Goal: Task Accomplishment & Management: Use online tool/utility

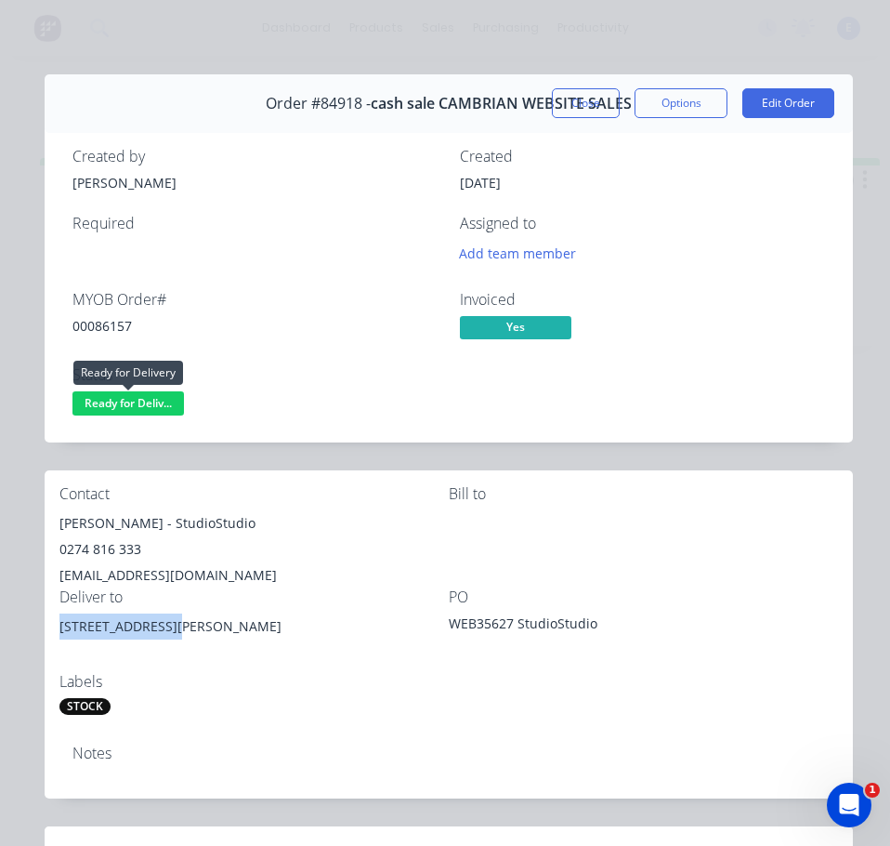
drag, startPoint x: 155, startPoint y: 396, endPoint x: 162, endPoint y: 412, distance: 17.1
click at [157, 400] on span "Ready for Deliv..." at bounding box center [128, 402] width 112 height 23
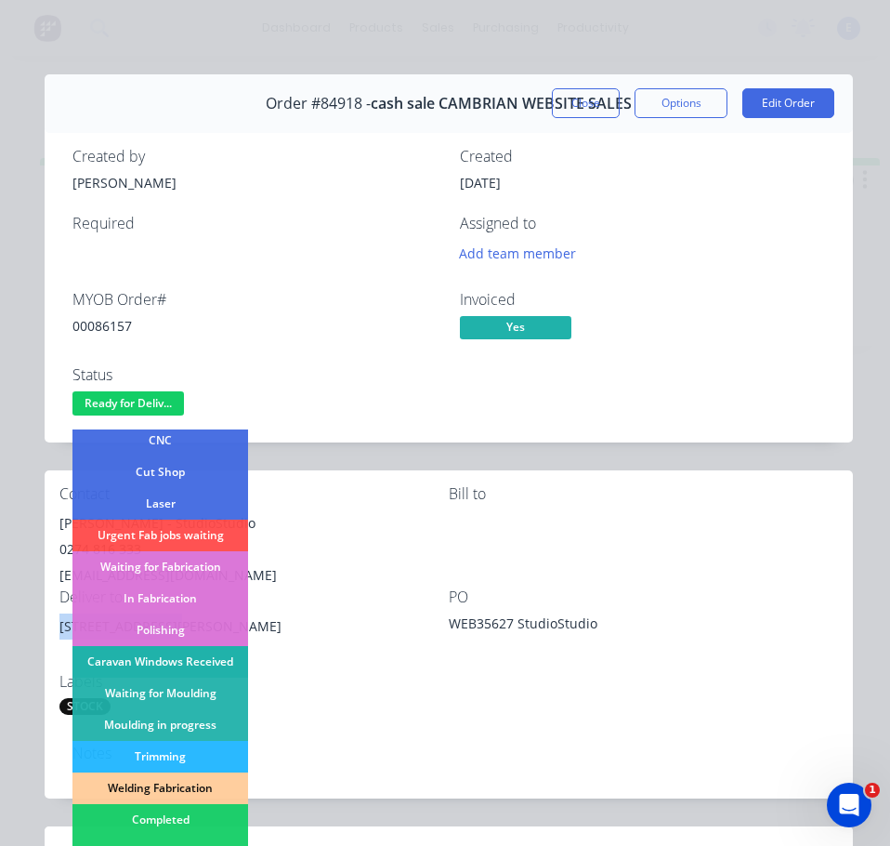
scroll to position [186, 0]
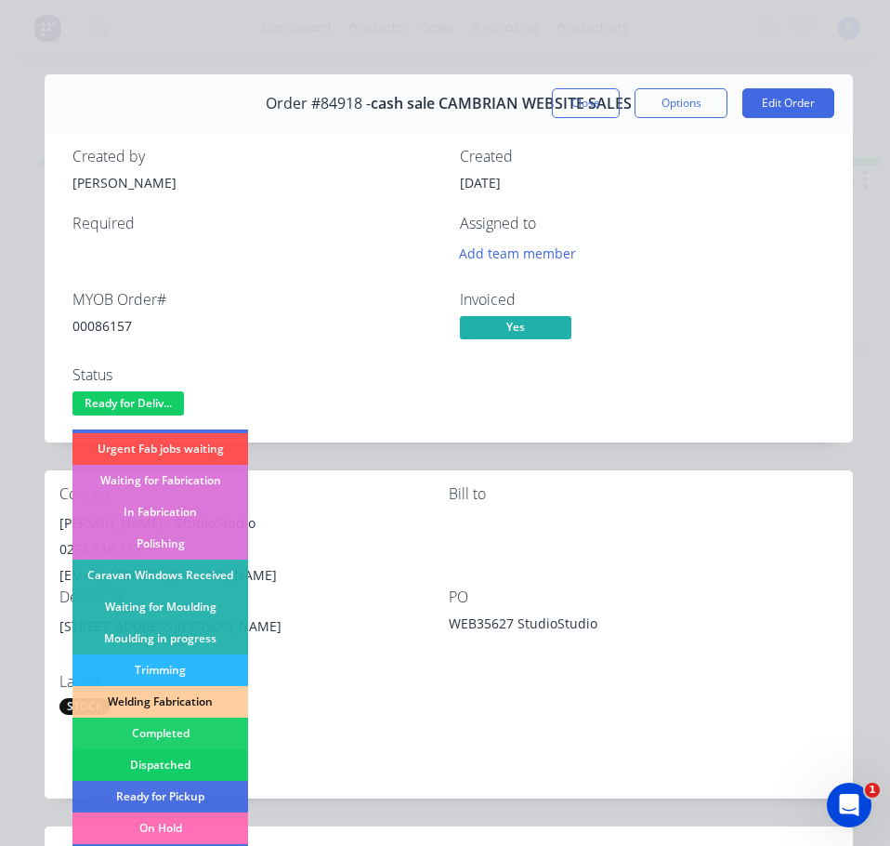
drag, startPoint x: 164, startPoint y: 768, endPoint x: 224, endPoint y: 638, distance: 142.6
click at [164, 768] on div "Dispatched" at bounding box center [160, 765] width 176 height 32
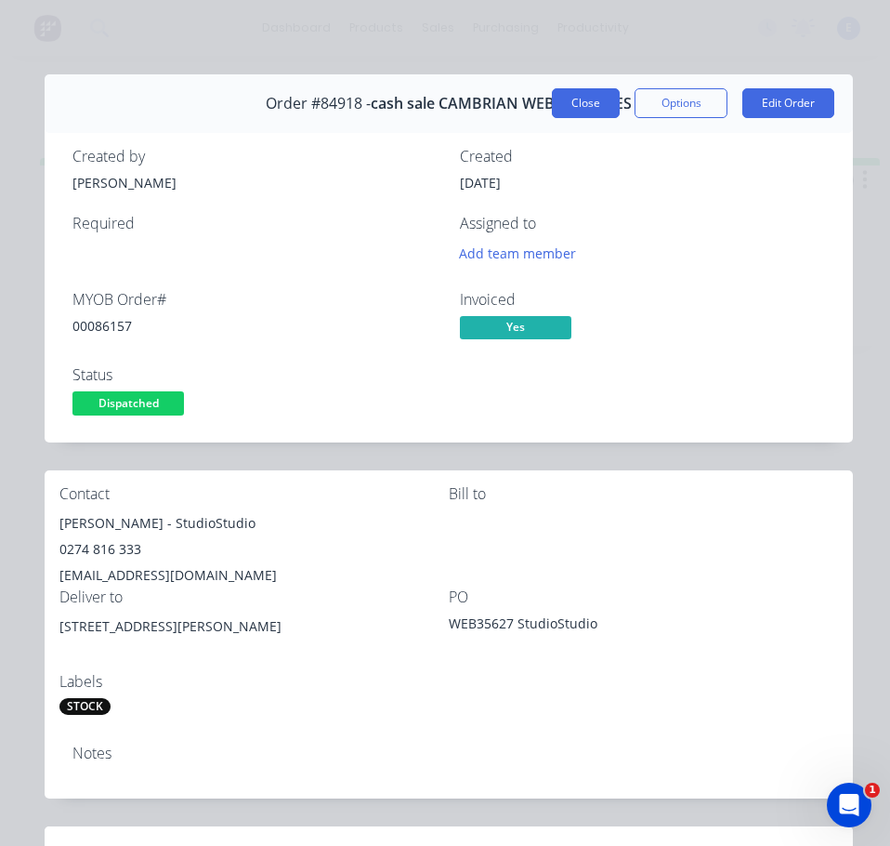
click at [571, 105] on button "Close" at bounding box center [586, 103] width 68 height 30
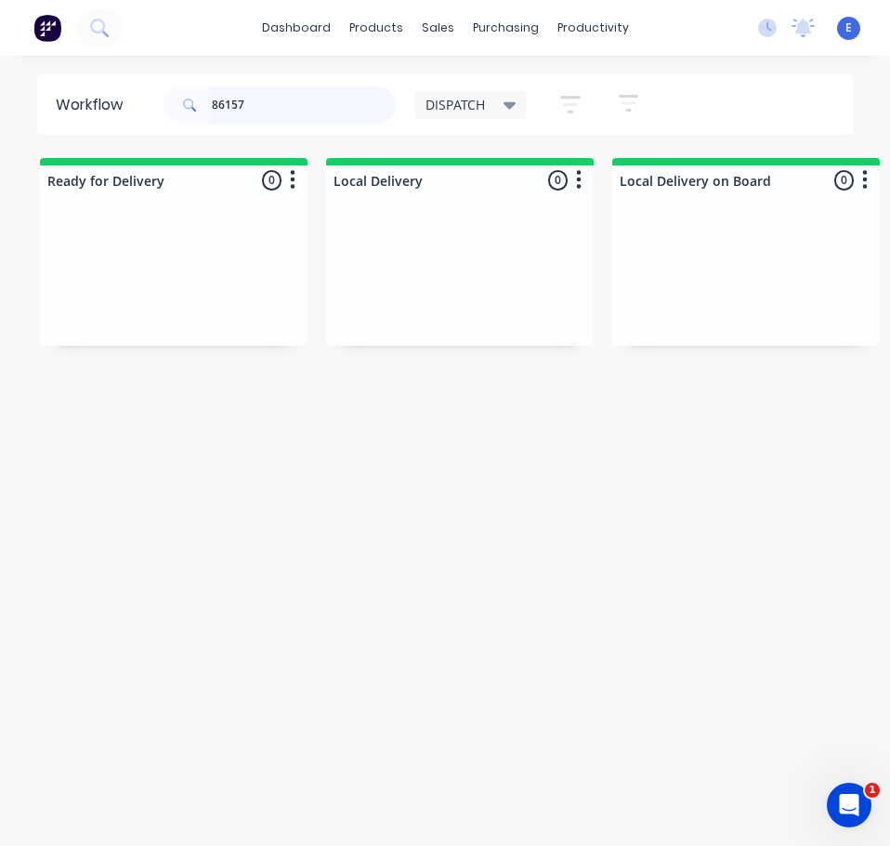
click at [271, 87] on input "86157" at bounding box center [304, 104] width 184 height 37
drag, startPoint x: 272, startPoint y: 87, endPoint x: 272, endPoint y: 100, distance: 13.0
click at [272, 92] on input "86157" at bounding box center [304, 104] width 184 height 37
click at [272, 99] on input "86157" at bounding box center [304, 104] width 184 height 37
type input "86181"
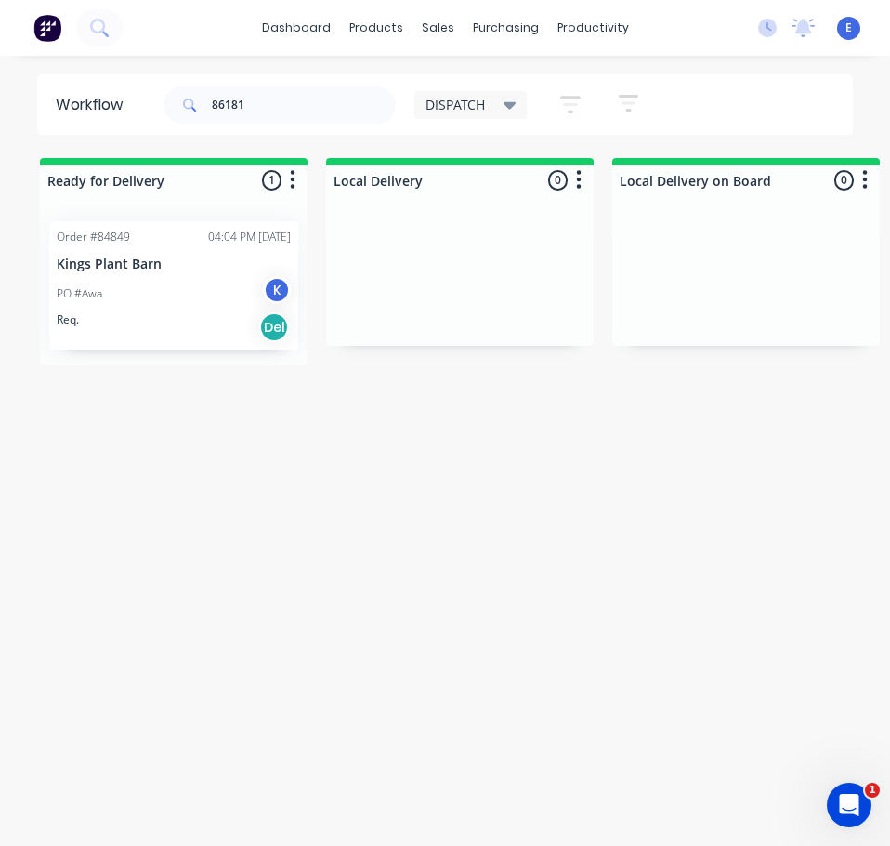
click at [163, 347] on div "Order #84849 04:04 PM [DATE] Kings Plant Barn PO #Awa K Req. Del" at bounding box center [173, 285] width 249 height 129
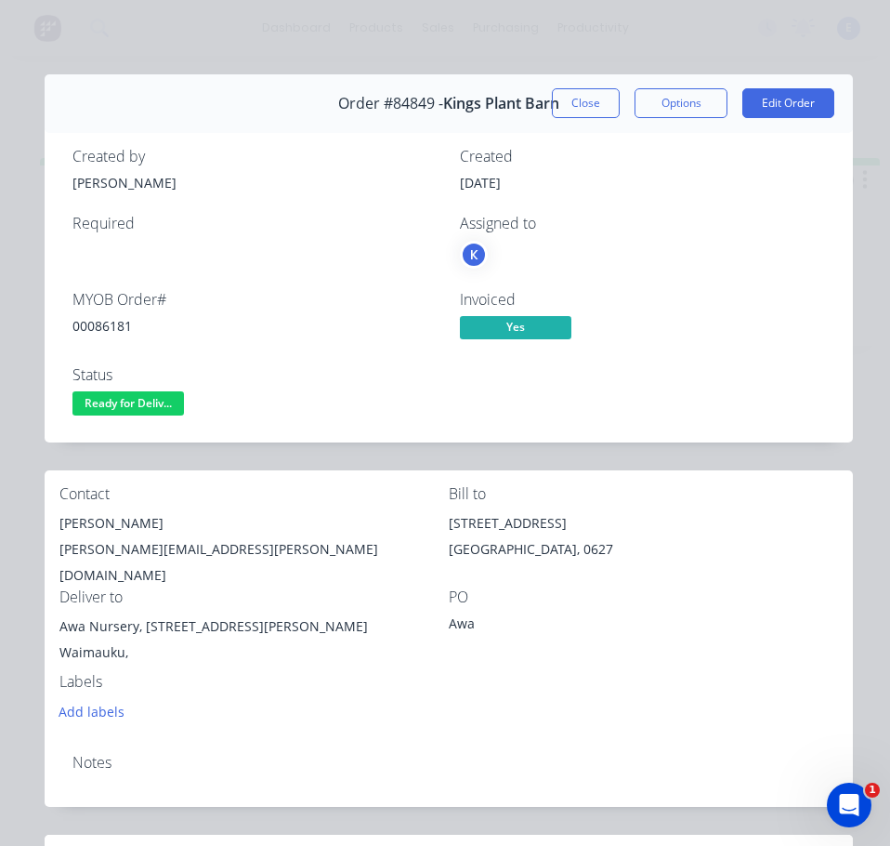
click at [101, 320] on div "00086181" at bounding box center [254, 326] width 365 height 20
click at [104, 322] on div "00086181" at bounding box center [254, 326] width 365 height 20
copy div "00086181"
click at [113, 506] on div "Contact [PERSON_NAME] [PERSON_NAME][EMAIL_ADDRESS][PERSON_NAME][DOMAIN_NAME]" at bounding box center [253, 536] width 389 height 103
click at [107, 532] on div "[PERSON_NAME]" at bounding box center [253, 523] width 389 height 26
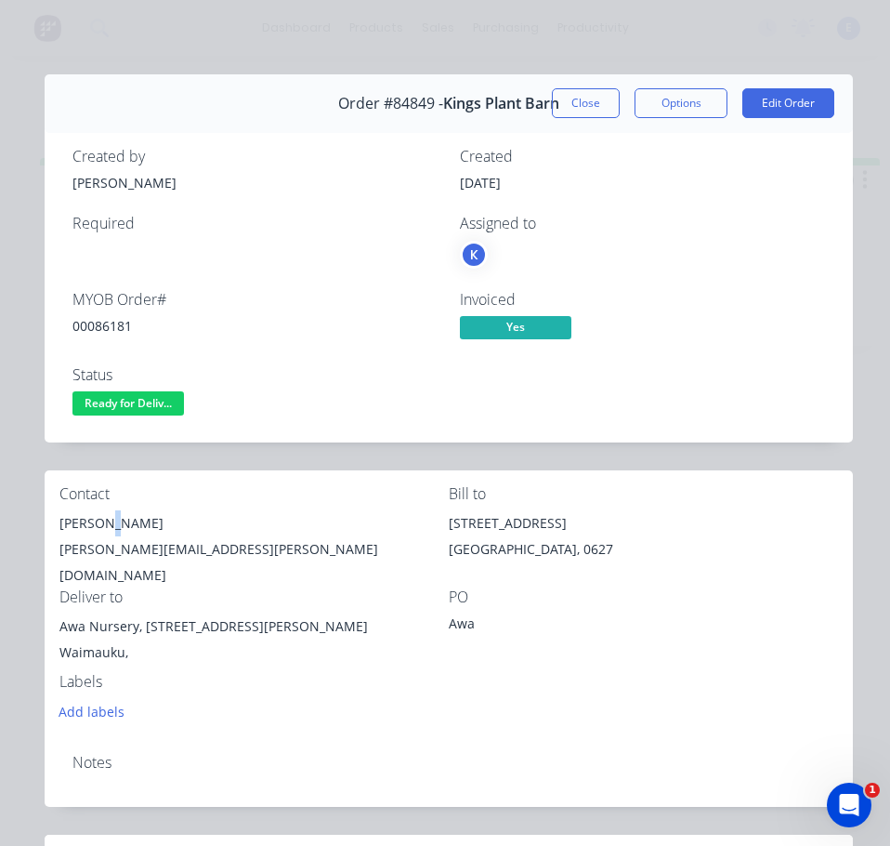
click at [105, 524] on div "[PERSON_NAME]" at bounding box center [253, 523] width 389 height 26
copy div "[PERSON_NAME]"
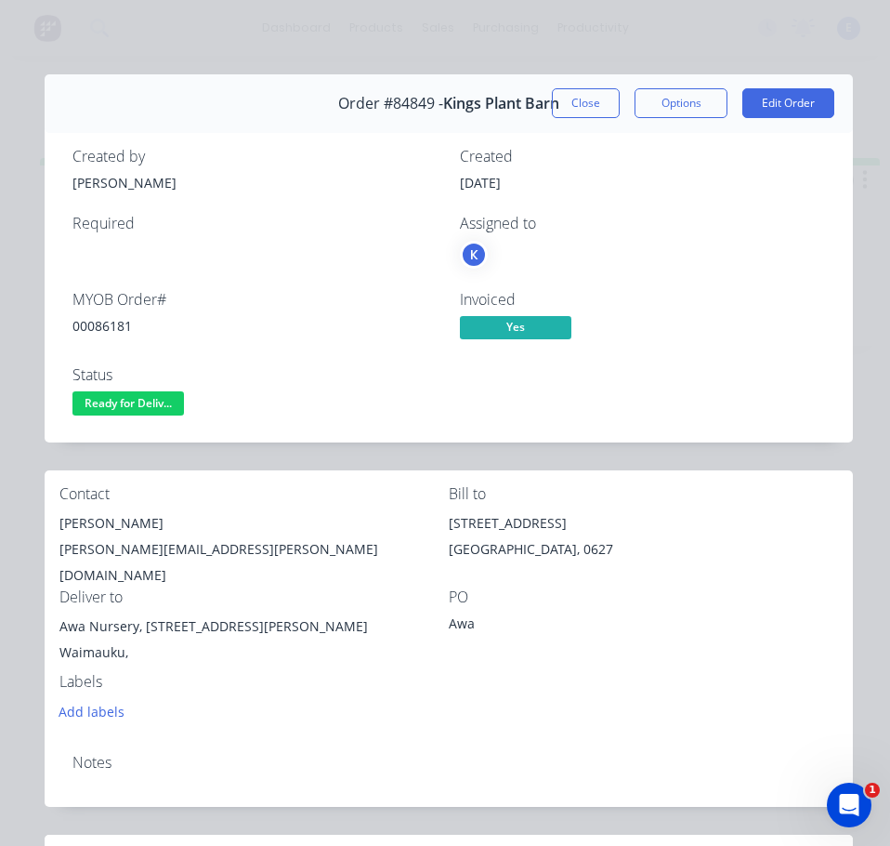
click at [128, 548] on div "[PERSON_NAME][EMAIL_ADDRESS][PERSON_NAME][DOMAIN_NAME]" at bounding box center [253, 562] width 389 height 52
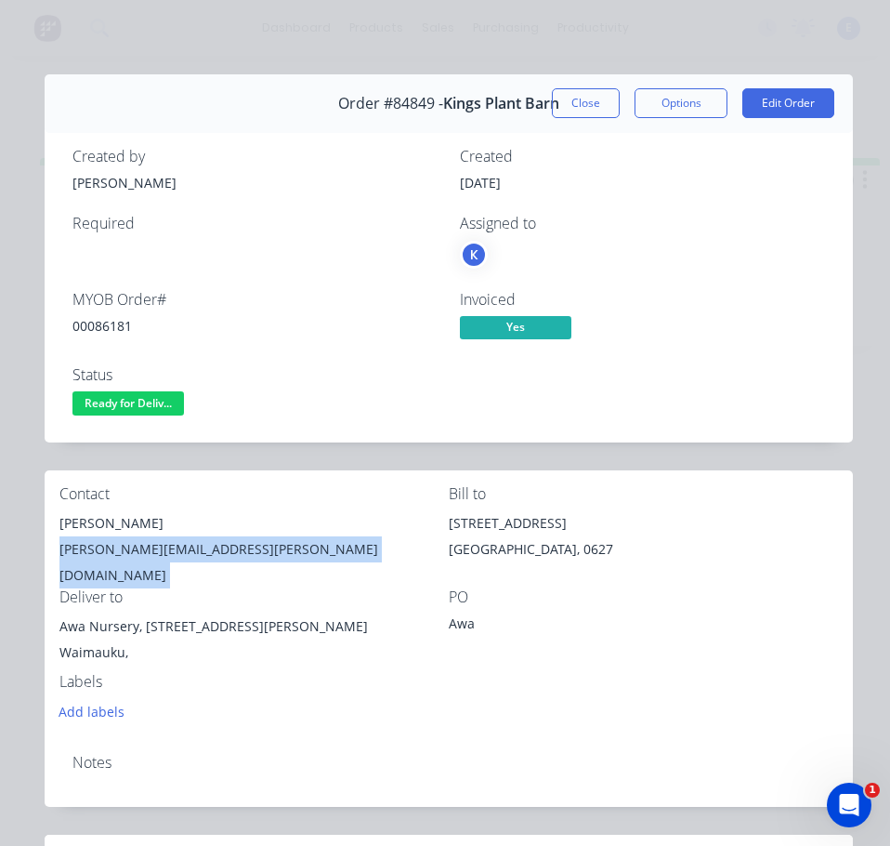
click at [128, 548] on div "[PERSON_NAME][EMAIL_ADDRESS][PERSON_NAME][DOMAIN_NAME]" at bounding box center [253, 562] width 389 height 52
copy div "[PERSON_NAME][EMAIL_ADDRESS][PERSON_NAME][DOMAIN_NAME]"
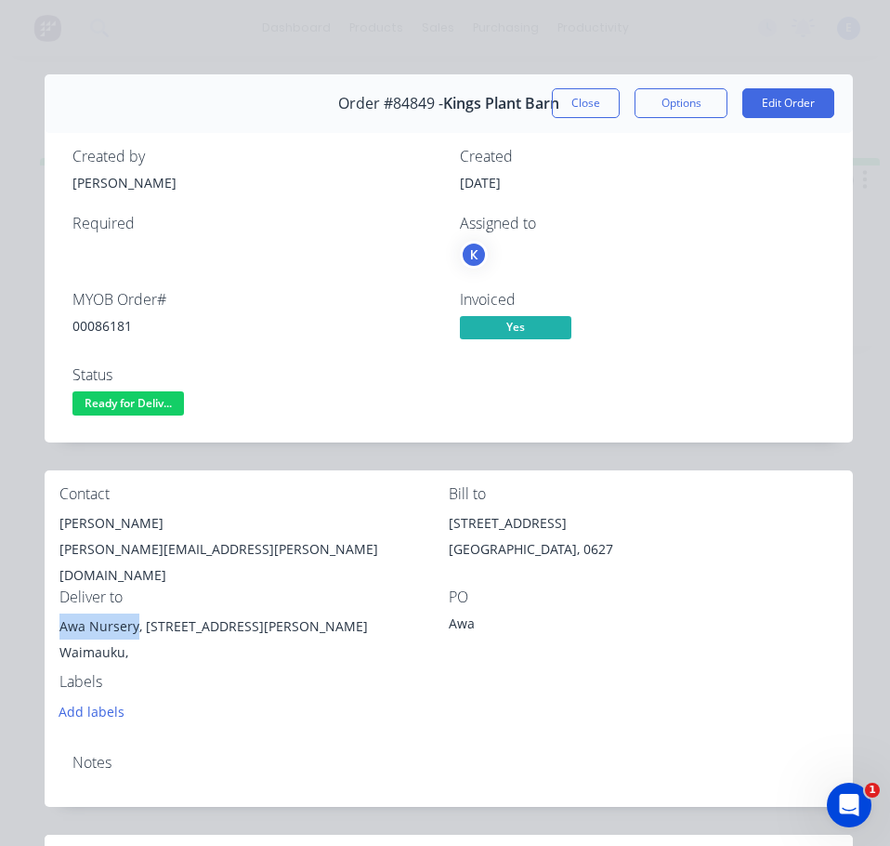
drag, startPoint x: 138, startPoint y: 607, endPoint x: 59, endPoint y: 598, distance: 79.4
click at [59, 598] on div "Contact [PERSON_NAME] [PERSON_NAME][EMAIL_ADDRESS][PERSON_NAME][DOMAIN_NAME] Bi…" at bounding box center [449, 604] width 808 height 269
copy div "Awa Nursery"
drag, startPoint x: 144, startPoint y: 606, endPoint x: 248, endPoint y: 607, distance: 104.1
click at [249, 613] on div "Awa Nursery, [STREET_ADDRESS][PERSON_NAME]" at bounding box center [253, 626] width 389 height 26
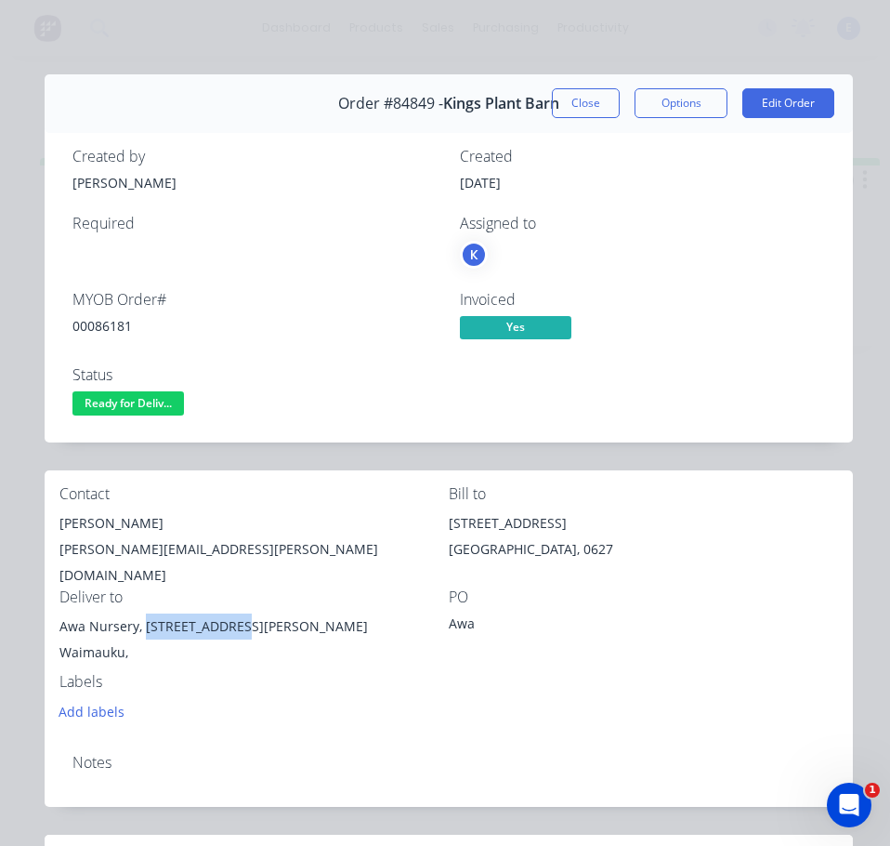
copy div "[STREET_ADDRESS][PERSON_NAME]"
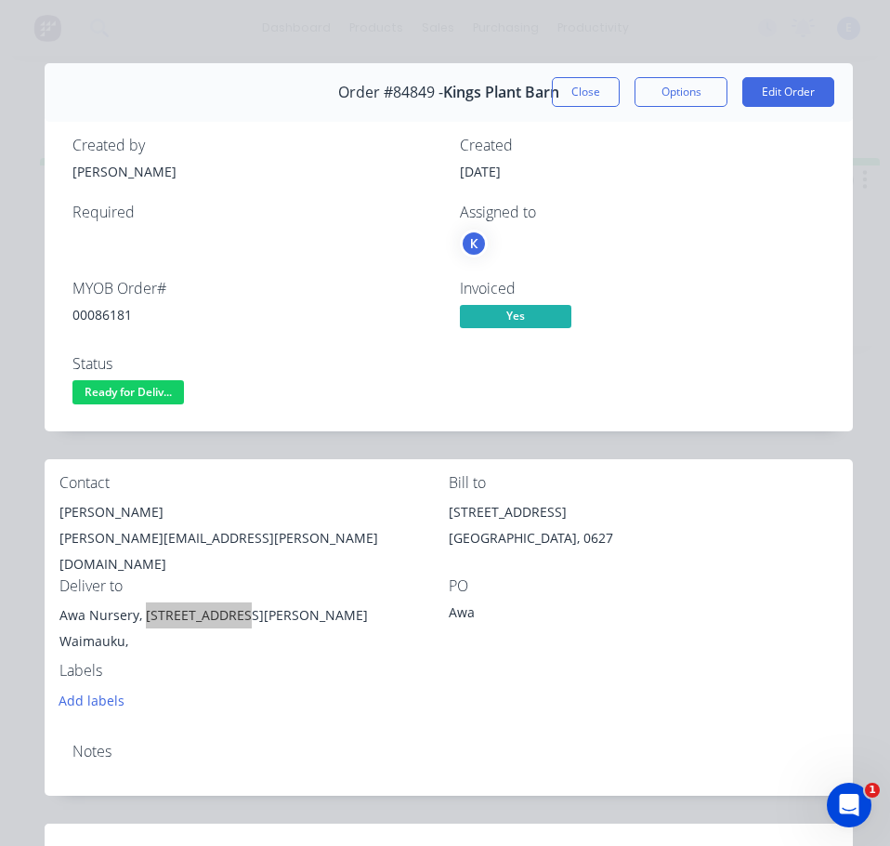
scroll to position [0, 0]
